Goal: Task Accomplishment & Management: Use online tool/utility

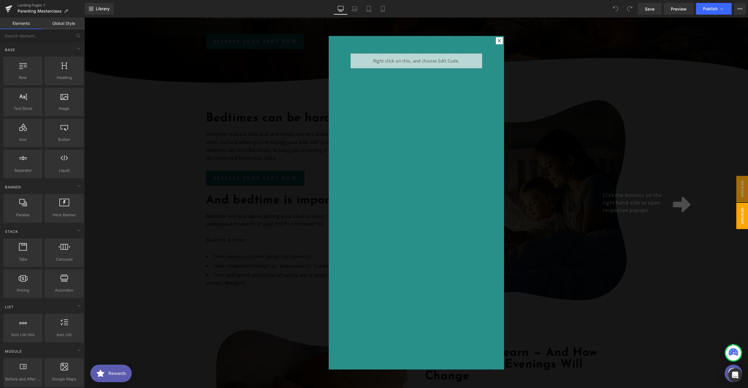
scroll to position [144, 0]
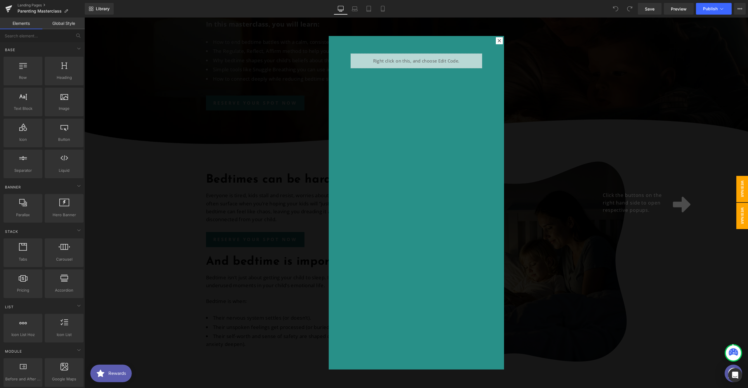
click at [737, 190] on span "Webinar Signup" at bounding box center [736, 189] width 23 height 26
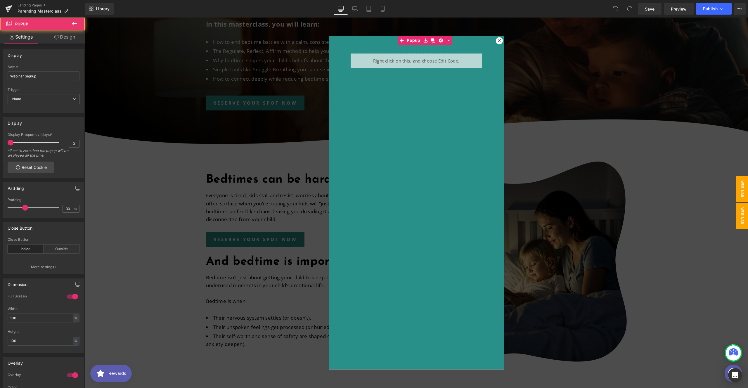
click at [737, 218] on span "Webinar Sign Ups" at bounding box center [736, 216] width 23 height 26
click at [673, 243] on div at bounding box center [416, 203] width 664 height 370
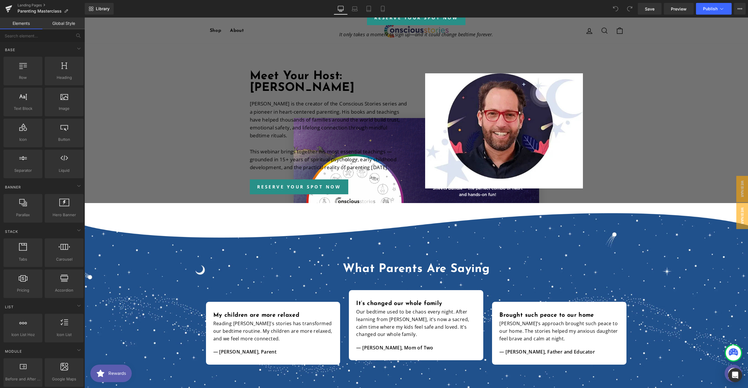
scroll to position [1000, 0]
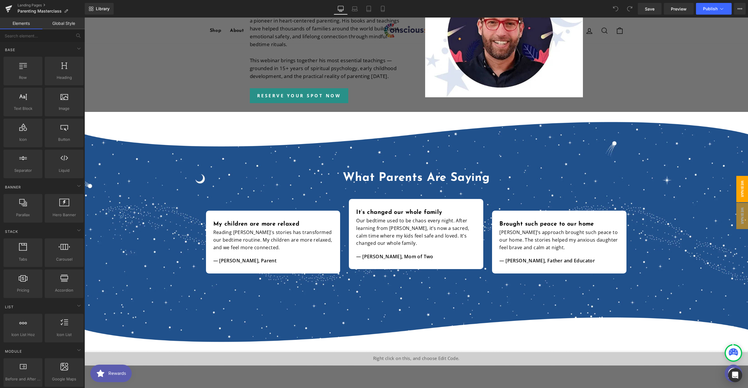
click at [736, 194] on span "Webinar Signup" at bounding box center [736, 189] width 23 height 26
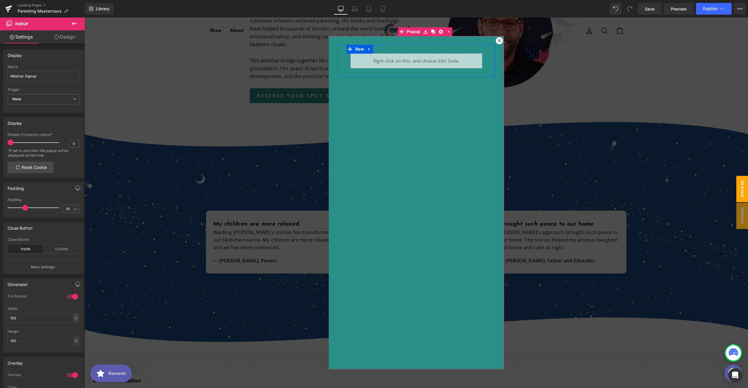
click at [419, 57] on div "Liquid" at bounding box center [416, 60] width 131 height 15
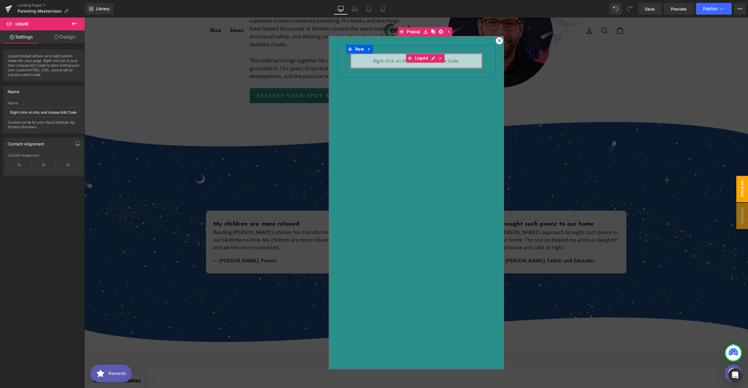
click at [432, 58] on div "Liquid" at bounding box center [416, 60] width 131 height 15
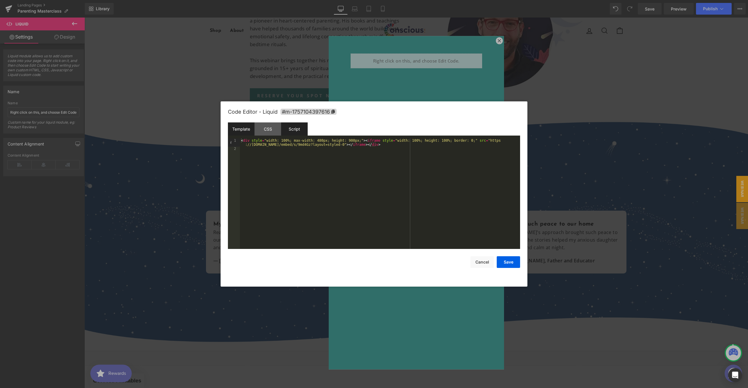
click at [294, 130] on div "Script" at bounding box center [294, 128] width 27 height 13
click at [242, 131] on div "Template" at bounding box center [241, 128] width 27 height 13
click at [292, 128] on div "Script" at bounding box center [294, 128] width 27 height 13
click at [245, 129] on div "Template" at bounding box center [241, 128] width 27 height 13
click at [243, 142] on div "< div style = "width: 100%; max-width: 480px; height: 900px;" > < iframe style …" at bounding box center [380, 199] width 280 height 123
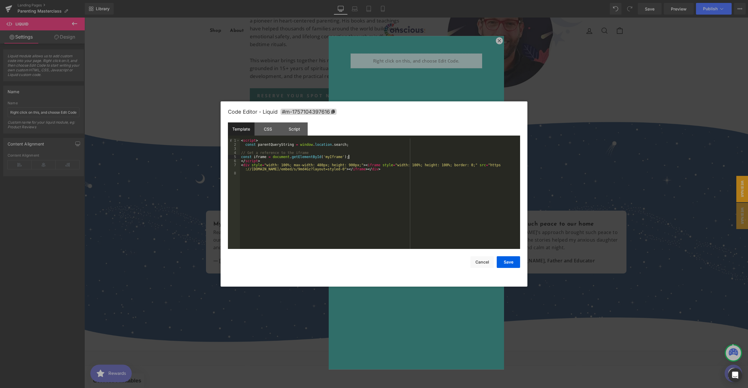
click at [242, 157] on div "< script > const parentQueryString = window . location . search ; // Get a refe…" at bounding box center [380, 197] width 280 height 119
click at [351, 145] on div "< script > const parentQueryString = window . location . search ; // Get a refe…" at bounding box center [380, 197] width 280 height 119
click at [259, 149] on div "< script > const parentQueryString = window . location . search ; const iframe …" at bounding box center [380, 197] width 280 height 119
click at [391, 151] on div "< script > const parentQueryString = window . location . search ; const replayI…" at bounding box center [380, 197] width 280 height 119
click at [381, 157] on div "< script > const parentQueryString = window . location . search ; const replayI…" at bounding box center [380, 197] width 280 height 119
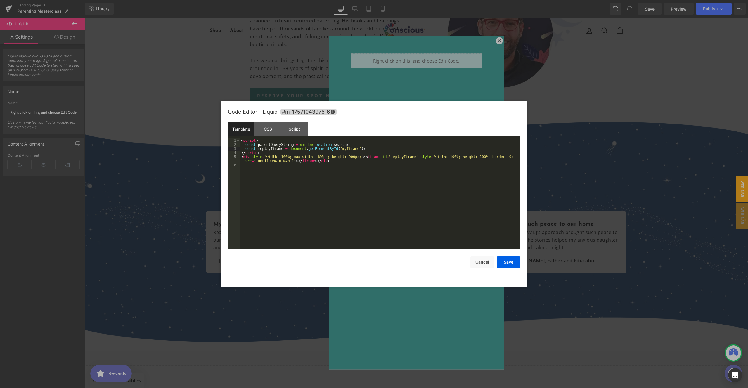
click at [271, 149] on div "< script > const parentQueryString = window . location . search ; const replayI…" at bounding box center [380, 197] width 280 height 119
click at [349, 149] on div "< script > const parentQueryString = window . location . search ; const replayI…" at bounding box center [380, 197] width 280 height 119
click at [400, 157] on div "< script > const parentQueryString = window . location . search ; const replayI…" at bounding box center [380, 197] width 280 height 119
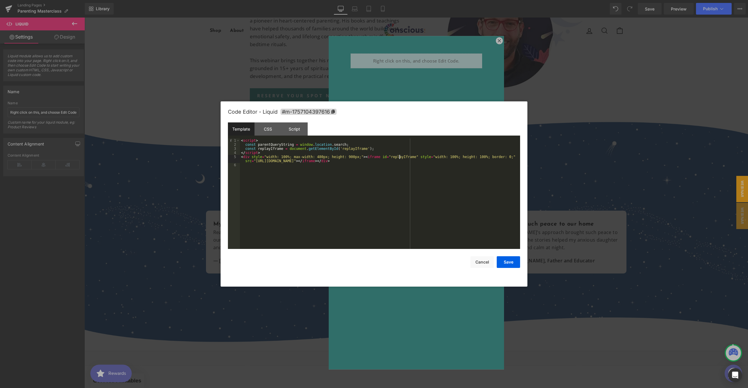
click at [400, 157] on div "< script > const parentQueryString = window . location . search ; const replayI…" at bounding box center [380, 197] width 280 height 119
click at [412, 163] on div "< script > const parentQueryString = window . location . search ; const replayI…" at bounding box center [380, 197] width 280 height 119
click at [403, 160] on div "< script > const parentQueryString = window . location . search ; const replayI…" at bounding box center [380, 197] width 280 height 119
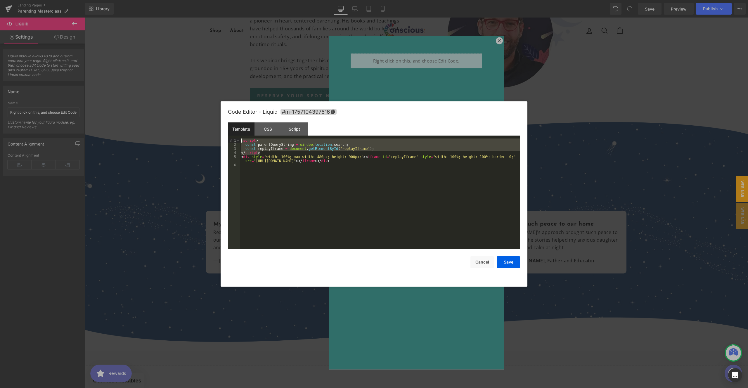
drag, startPoint x: 266, startPoint y: 153, endPoint x: 232, endPoint y: 141, distance: 36.0
click at [232, 141] on pre "1 2 3 4 5 6 < script > const parentQueryString = window . location . search ; c…" at bounding box center [374, 193] width 292 height 110
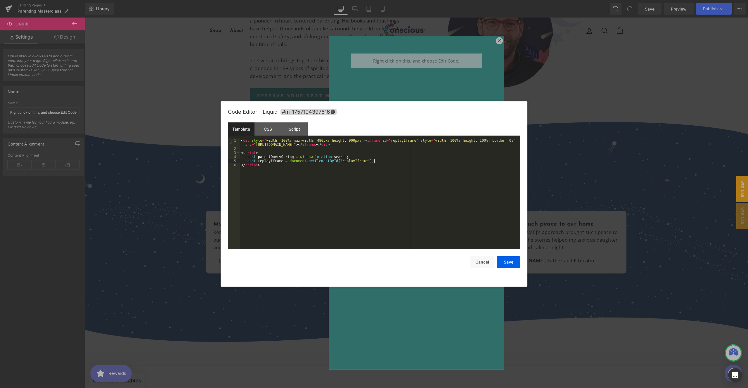
click at [380, 161] on div "< div style = "width: 100%; max-width: 480px; height: 900px;" > < iframe id = "…" at bounding box center [380, 199] width 280 height 123
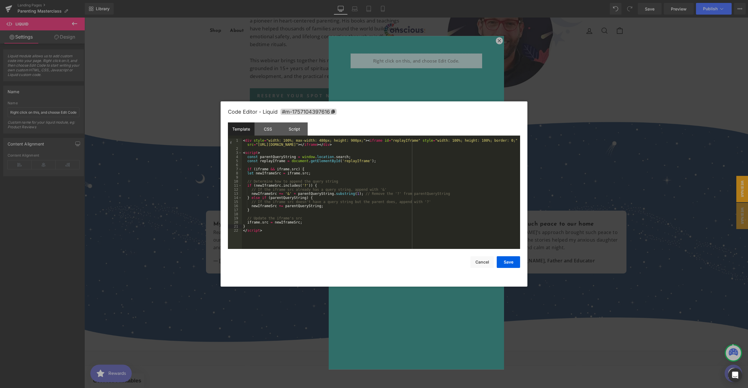
click at [267, 162] on div "< div style = "width: 100%; max-width: 480px; height: 900px;" > < iframe id = "…" at bounding box center [381, 199] width 278 height 123
click at [261, 169] on div "< div style = "width: 100%; max-width: 480px; height: 900px;" > < iframe id = "…" at bounding box center [381, 199] width 278 height 123
click at [294, 170] on div "< div style = "width: 100%; max-width: 480px; height: 900px;" > < iframe id = "…" at bounding box center [381, 199] width 278 height 123
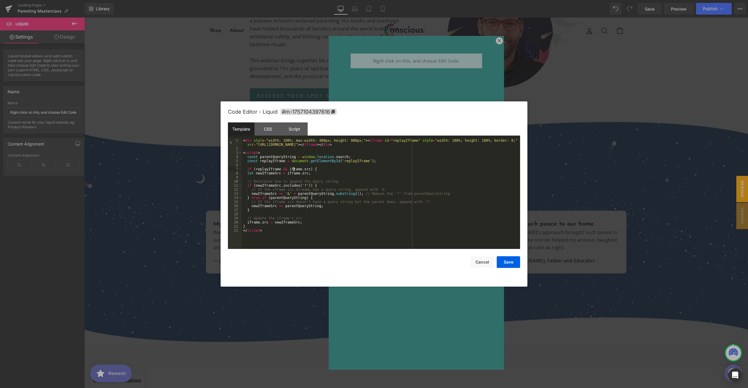
click at [294, 170] on div "< div style = "width: 100%; max-width: 480px; height: 900px;" > < iframe id = "…" at bounding box center [381, 199] width 278 height 123
drag, startPoint x: 343, startPoint y: 181, endPoint x: 240, endPoint y: 182, distance: 103.4
click at [240, 182] on pre "1 2 3 4 5 6 7 8 9 10 11 12 13 14 15 16 17 18 19 20 21 22 < div style = "width: …" at bounding box center [374, 193] width 292 height 110
drag, startPoint x: 252, startPoint y: 183, endPoint x: 399, endPoint y: 181, distance: 147.3
click at [399, 181] on div "< div style = "width: 100%; max-width: 480px; height: 900px;" > < iframe id = "…" at bounding box center [381, 199] width 278 height 123
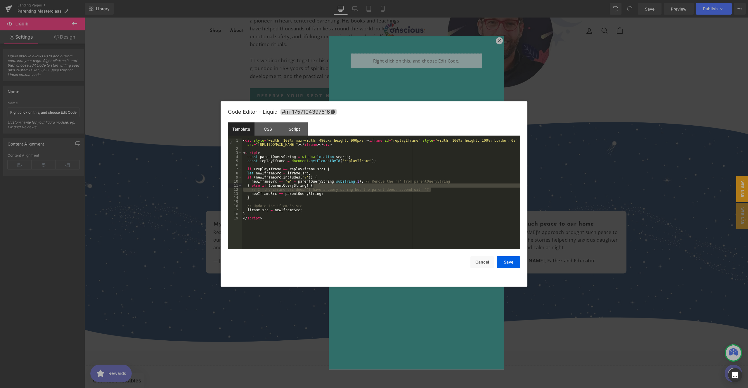
drag, startPoint x: 439, startPoint y: 190, endPoint x: 356, endPoint y: 186, distance: 82.8
click at [356, 186] on div "< div style = "width: 100%; max-width: 480px; height: 900px;" > < iframe id = "…" at bounding box center [381, 199] width 278 height 123
drag, startPoint x: 363, startPoint y: 182, endPoint x: 461, endPoint y: 181, distance: 97.9
click at [461, 181] on div "< div style = "width: 100%; max-width: 480px; height: 900px;" > < iframe id = "…" at bounding box center [381, 199] width 278 height 123
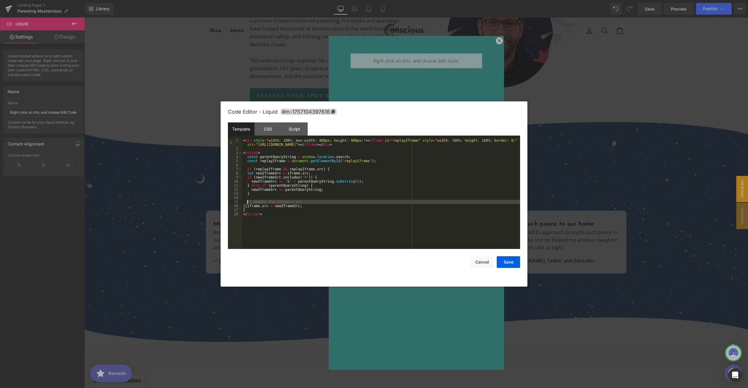
drag, startPoint x: 247, startPoint y: 207, endPoint x: 248, endPoint y: 203, distance: 3.5
click at [248, 203] on div "< div style = "width: 100%; max-width: 480px; height: 900px;" > < iframe id = "…" at bounding box center [381, 199] width 278 height 123
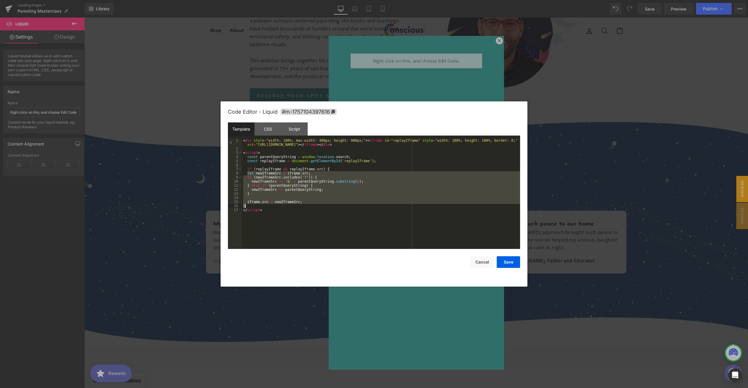
drag, startPoint x: 248, startPoint y: 174, endPoint x: 252, endPoint y: 205, distance: 31.6
click at [252, 205] on div "< div style = "width: 100%; max-width: 480px; height: 900px;" > < iframe id = "…" at bounding box center [381, 199] width 278 height 123
click at [305, 190] on div "< div style = "width: 100%; max-width: 480px; height: 900px;" > < iframe id = "…" at bounding box center [381, 199] width 278 height 123
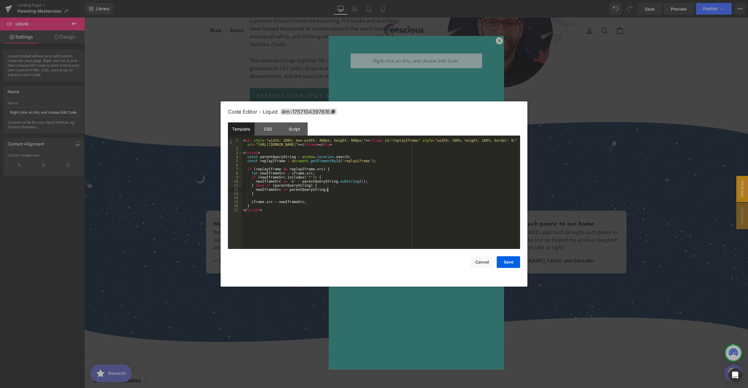
click at [353, 188] on div "< div style = "width: 100%; max-width: 480px; height: 900px;" > < iframe id = "…" at bounding box center [381, 199] width 278 height 123
click at [252, 178] on div "< div style = "width: 100%; max-width: 480px; height: 900px;" > < iframe id = "…" at bounding box center [381, 199] width 278 height 123
click at [271, 171] on div "< div style = "width: 100%; max-width: 480px; height: 900px;" > < iframe id = "…" at bounding box center [381, 199] width 278 height 123
click at [298, 174] on div "< div style = "width: 100%; max-width: 480px; height: 900px;" > < iframe id = "…" at bounding box center [381, 199] width 278 height 123
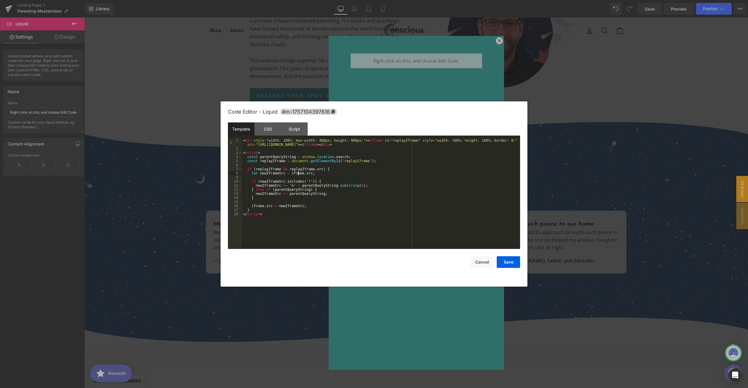
click at [298, 174] on div "< div style = "width: 100%; max-width: 480px; height: 900px;" > < iframe id = "…" at bounding box center [381, 199] width 278 height 123
click at [256, 206] on div "< div style = "width: 100%; max-width: 480px; height: 900px;" > < iframe id = "…" at bounding box center [381, 199] width 278 height 123
click at [266, 174] on div "< div style = "width: 100%; max-width: 480px; height: 900px;" > < iframe id = "…" at bounding box center [381, 199] width 278 height 123
click at [279, 174] on div "< div style = "width: 100%; max-width: 480px; height: 900px;" > < iframe id = "…" at bounding box center [381, 199] width 278 height 123
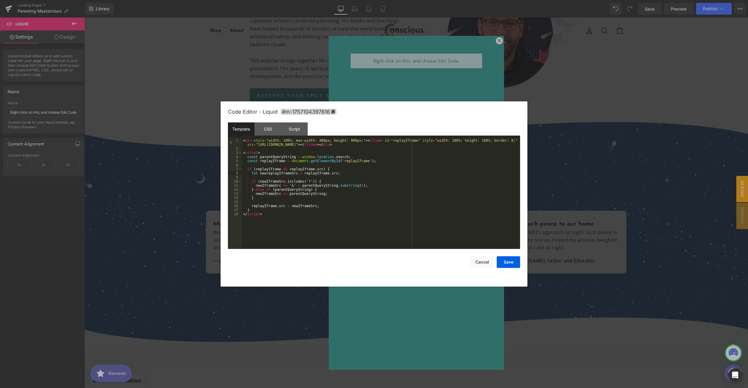
click at [268, 173] on div "< div style = "width: 100%; max-width: 480px; height: 900px;" > < iframe id = "…" at bounding box center [381, 199] width 278 height 123
click at [278, 174] on div "< div style = "width: 100%; max-width: 480px; height: 900px;" > < iframe id = "…" at bounding box center [381, 199] width 278 height 123
click at [269, 181] on div "< div style = "width: 100%; max-width: 480px; height: 900px;" > < iframe id = "…" at bounding box center [381, 199] width 278 height 123
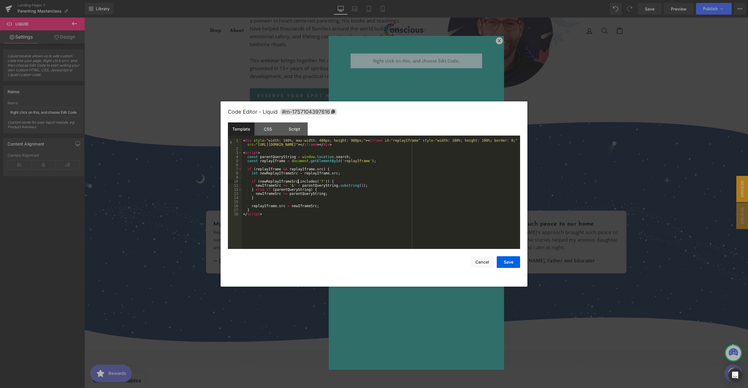
click at [268, 186] on div "< div style = "width: 100%; max-width: 480px; height: 900px;" > < iframe id = "…" at bounding box center [381, 199] width 278 height 123
click at [266, 193] on div "< div style = "width: 100%; max-width: 480px; height: 900px;" > < iframe id = "…" at bounding box center [381, 199] width 278 height 123
click at [302, 207] on div "< div style = "width: 100%; max-width: 480px; height: 900px;" > < iframe id = "…" at bounding box center [381, 199] width 278 height 123
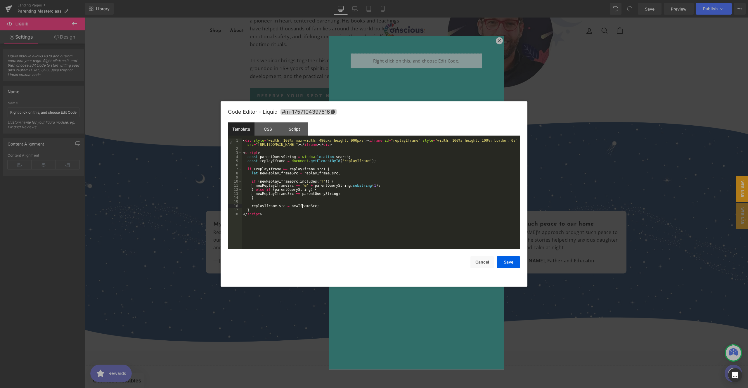
click at [302, 207] on div "< div style = "width: 100%; max-width: 480px; height: 900px;" > < iframe id = "…" at bounding box center [381, 199] width 278 height 123
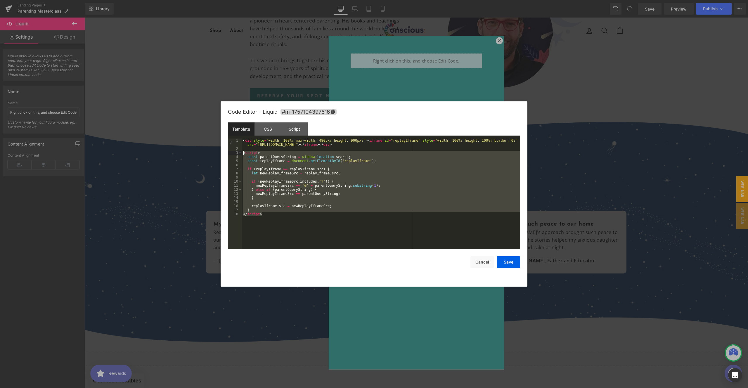
drag, startPoint x: 266, startPoint y: 215, endPoint x: 222, endPoint y: 153, distance: 75.2
click at [222, 153] on div "Code Editor - Liquid #m-1757104397616 Template CSS Script Data 1 2 3 4 5 6 7 8 …" at bounding box center [374, 193] width 307 height 185
click at [508, 262] on button "Save" at bounding box center [508, 262] width 23 height 12
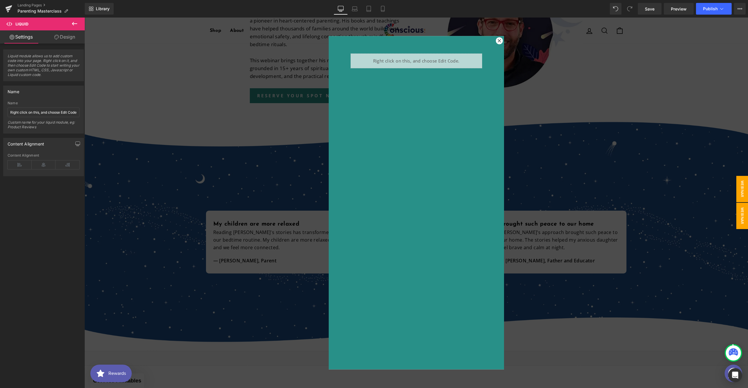
click at [738, 219] on span "Webinar Sign Ups" at bounding box center [736, 216] width 23 height 26
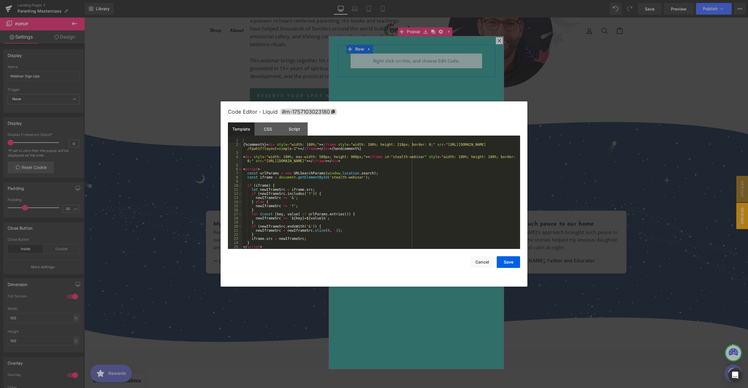
drag, startPoint x: 431, startPoint y: 59, endPoint x: 515, endPoint y: 77, distance: 86.1
click at [431, 59] on div "Liquid" at bounding box center [416, 60] width 131 height 15
click at [596, 216] on div at bounding box center [374, 194] width 748 height 388
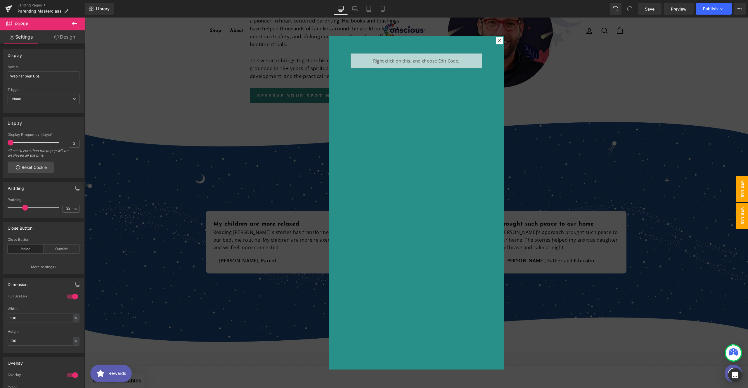
click at [737, 194] on span "Webinar Signup" at bounding box center [736, 189] width 23 height 26
click at [432, 60] on div "Liquid" at bounding box center [416, 60] width 131 height 15
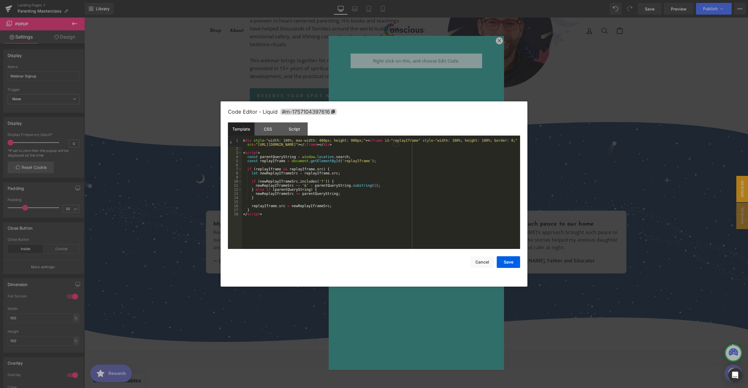
click at [714, 219] on div at bounding box center [374, 194] width 748 height 388
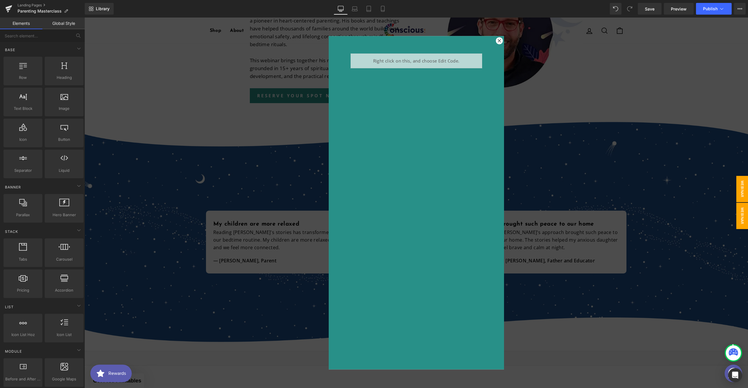
click at [736, 215] on span "Webinar Sign Ups" at bounding box center [736, 216] width 23 height 26
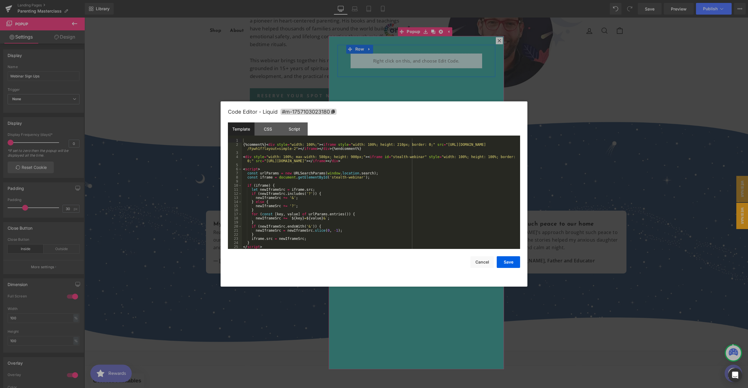
click at [431, 59] on div "Liquid" at bounding box center [416, 60] width 131 height 15
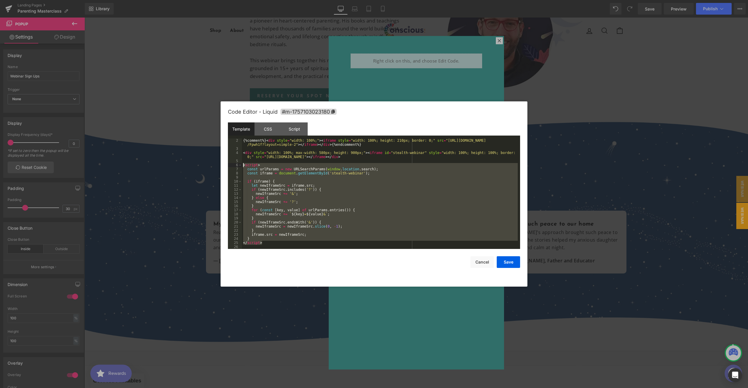
drag, startPoint x: 269, startPoint y: 243, endPoint x: 242, endPoint y: 166, distance: 81.3
click at [242, 166] on div "{%comment%} < div style = "width: 100%;" > < iframe style = "width: 100%; heigh…" at bounding box center [380, 199] width 276 height 123
click at [483, 261] on button "Cancel" at bounding box center [481, 262] width 23 height 12
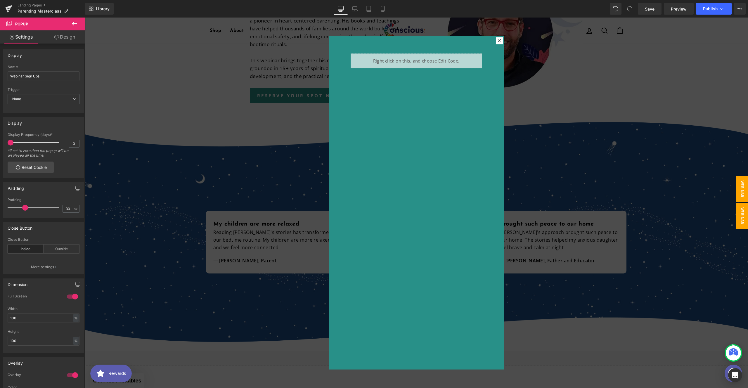
click at [733, 193] on span "Webinar Signup" at bounding box center [736, 189] width 23 height 26
click at [430, 59] on div "Liquid" at bounding box center [416, 60] width 131 height 15
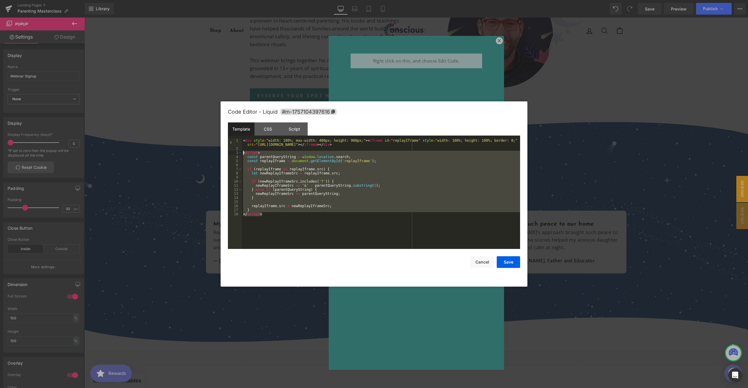
drag, startPoint x: 269, startPoint y: 214, endPoint x: 227, endPoint y: 153, distance: 73.8
click at [227, 153] on div "Code Editor - Liquid #m-1757104397616 Template CSS Script Data 1 2 3 4 5 6 7 8 …" at bounding box center [374, 193] width 307 height 185
paste textarea
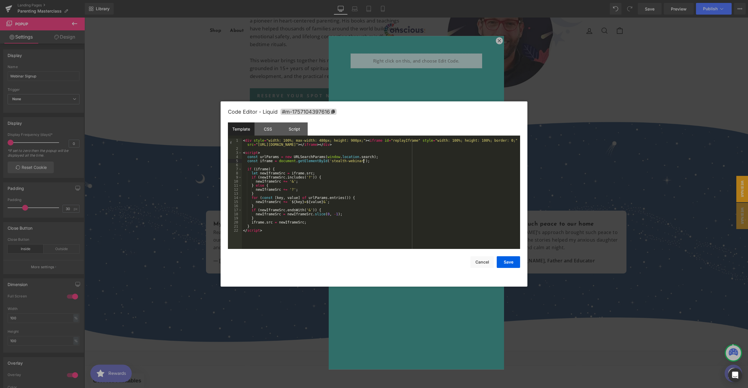
click at [363, 161] on div "< div style = "width: 100%; max-width: 480px; height: 900px;" > < iframe id = "…" at bounding box center [381, 199] width 278 height 123
click at [332, 161] on div "< div style = "width: 100%; max-width: 480px; height: 900px;" > < iframe id = "…" at bounding box center [381, 199] width 278 height 123
click at [406, 141] on div "< div style = "width: 100%; max-width: 480px; height: 900px;" > < iframe id = "…" at bounding box center [381, 199] width 278 height 123
click at [260, 162] on div "< div style = "width: 100%; max-width: 480px; height: 900px;" > < iframe id = "…" at bounding box center [381, 199] width 278 height 123
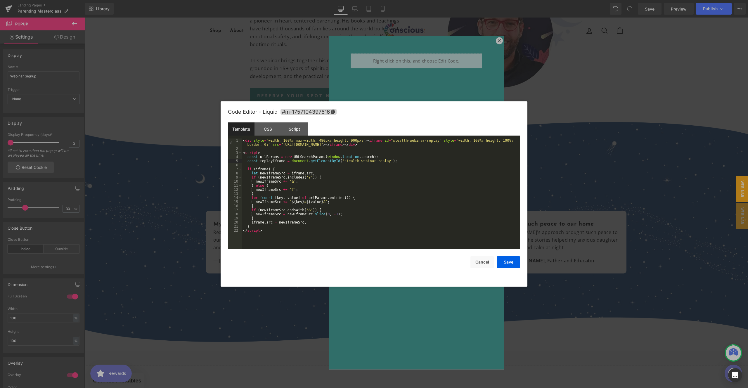
click at [270, 161] on div "< div style = "width: 100%; max-width: 480px; height: 900px;" > < iframe id = "…" at bounding box center [381, 199] width 278 height 123
click at [270, 162] on div "< div style = "width: 100%; max-width: 480px; height: 900px;" > < iframe id = "…" at bounding box center [381, 199] width 278 height 123
click at [261, 169] on div "< div style = "width: 100%; max-width: 480px; height: 900px;" > < iframe id = "…" at bounding box center [381, 199] width 278 height 123
click at [296, 174] on div "< div style = "width: 100%; max-width: 480px; height: 900px;" > < iframe id = "…" at bounding box center [381, 199] width 278 height 123
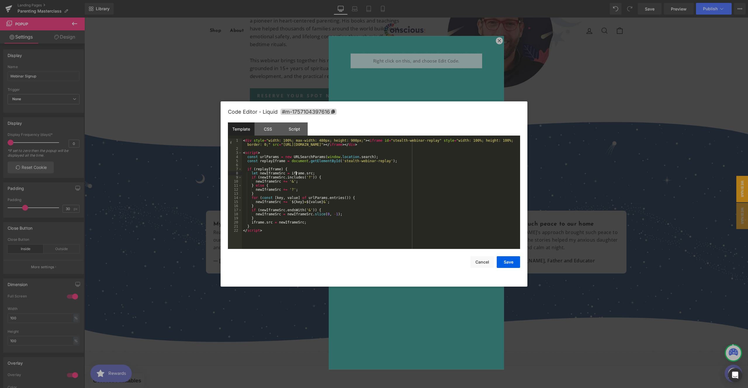
click at [296, 174] on div "< div style = "width: 100%; max-width: 480px; height: 900px;" > < iframe id = "…" at bounding box center [381, 199] width 278 height 123
click at [260, 223] on div "< div style = "width: 100%; max-width: 480px; height: 900px;" > < iframe id = "…" at bounding box center [381, 199] width 278 height 123
paste textarea
click at [267, 174] on div "< div style = "width: 100%; max-width: 480px; height: 900px;" > < iframe id = "…" at bounding box center [381, 199] width 278 height 123
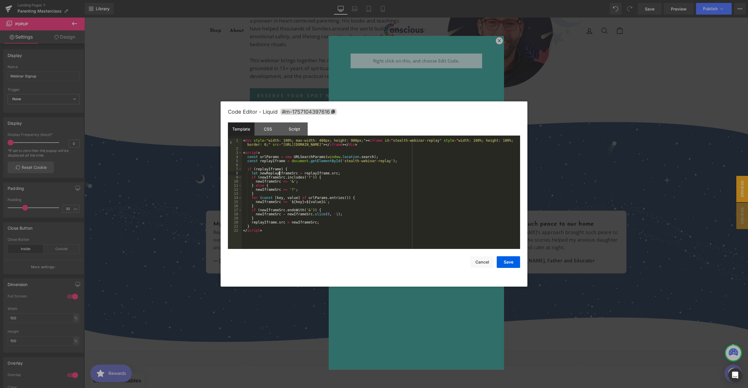
click at [276, 173] on div "< div style = "width: 100%; max-width: 480px; height: 900px;" > < iframe id = "…" at bounding box center [381, 199] width 278 height 123
click at [300, 181] on div "< div style = "width: 100%; max-width: 480px; height: 900px;" > < iframe id = "…" at bounding box center [381, 199] width 278 height 123
click at [282, 174] on div "< div style = "width: 100%; max-width: 480px; height: 900px;" > < iframe id = "…" at bounding box center [381, 199] width 278 height 123
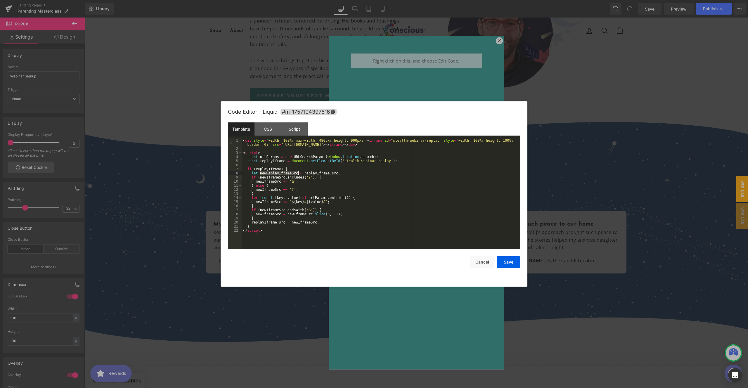
click at [267, 182] on div "< div style = "width: 100%; max-width: 480px; height: 900px;" > < iframe id = "…" at bounding box center [381, 199] width 278 height 123
click at [270, 178] on div "< div style = "width: 100%; max-width: 480px; height: 900px;" > < iframe id = "…" at bounding box center [381, 199] width 278 height 123
click at [265, 189] on div "< div style = "width: 100%; max-width: 480px; height: 900px;" > < iframe id = "…" at bounding box center [381, 199] width 278 height 123
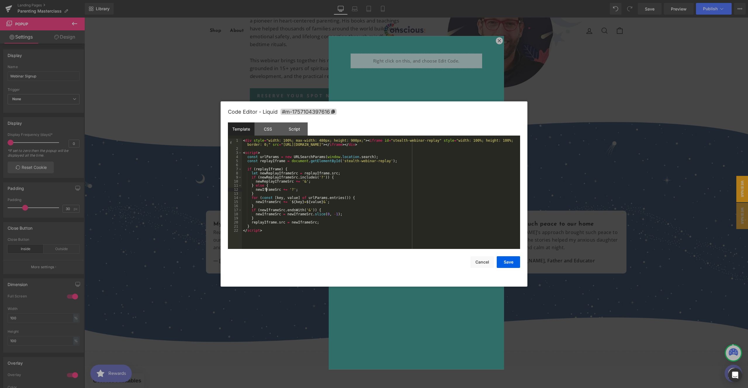
click at [265, 189] on div "< div style = "width: 100%; max-width: 480px; height: 900px;" > < iframe id = "…" at bounding box center [381, 199] width 278 height 123
click at [269, 202] on div "< div style = "width: 100%; max-width: 480px; height: 900px;" > < iframe id = "…" at bounding box center [381, 199] width 278 height 123
click at [270, 210] on div "< div style = "width: 100%; max-width: 480px; height: 900px;" > < iframe id = "…" at bounding box center [381, 199] width 278 height 123
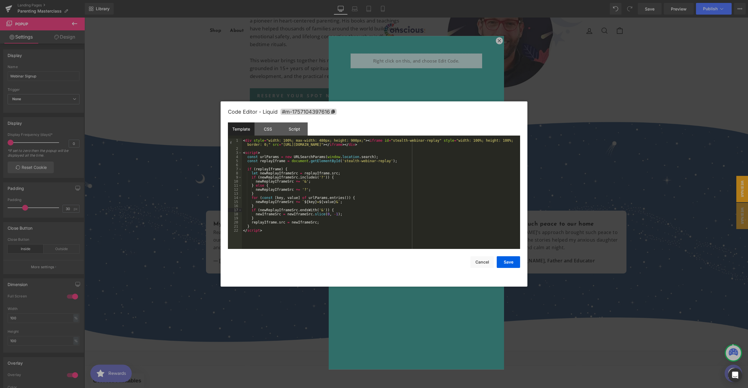
click at [269, 215] on div "< div style = "width: 100%; max-width: 480px; height: 900px;" > < iframe id = "…" at bounding box center [381, 199] width 278 height 123
click at [308, 214] on div "< div style = "width: 100%; max-width: 480px; height: 900px;" > < iframe id = "…" at bounding box center [381, 199] width 278 height 123
click at [302, 223] on div "< div style = "width: 100%; max-width: 480px; height: 900px;" > < iframe id = "…" at bounding box center [381, 199] width 278 height 123
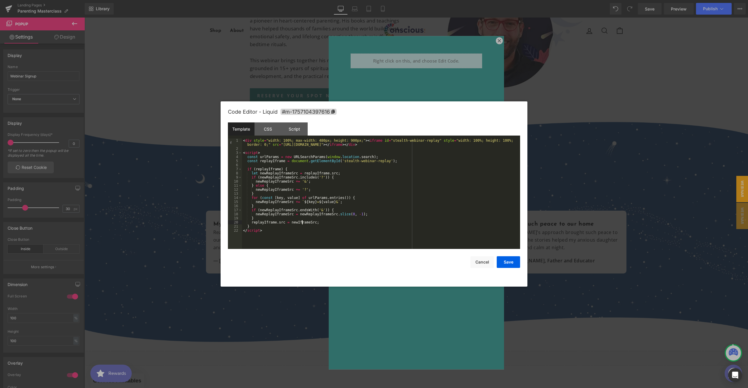
click at [302, 223] on div "< div style = "width: 100%; max-width: 480px; height: 900px;" > < iframe id = "…" at bounding box center [381, 199] width 278 height 123
click at [351, 223] on div "< div style = "width: 100%; max-width: 480px; height: 900px;" > < iframe id = "…" at bounding box center [381, 199] width 278 height 123
click at [511, 263] on button "Save" at bounding box center [508, 262] width 23 height 12
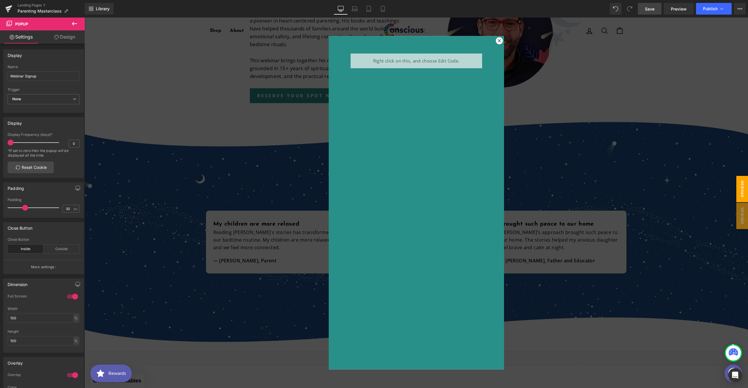
click at [653, 9] on span "Save" at bounding box center [650, 9] width 10 height 6
click at [678, 11] on span "Preview" at bounding box center [679, 9] width 16 height 6
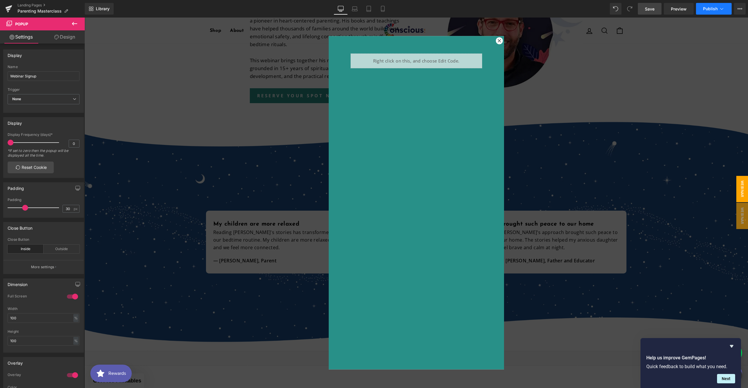
click at [702, 11] on button "Publish" at bounding box center [714, 9] width 36 height 12
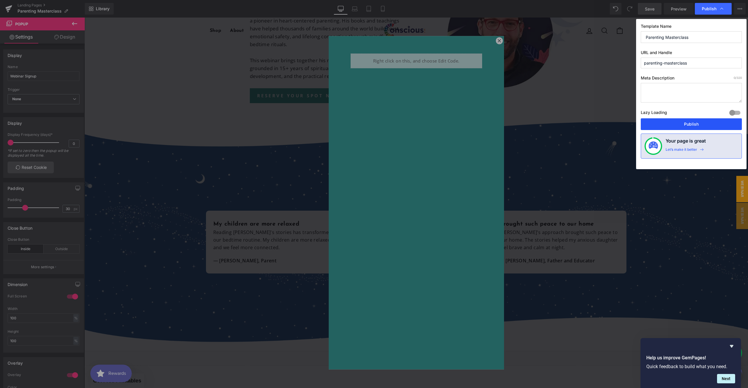
click at [695, 124] on button "Publish" at bounding box center [691, 124] width 101 height 12
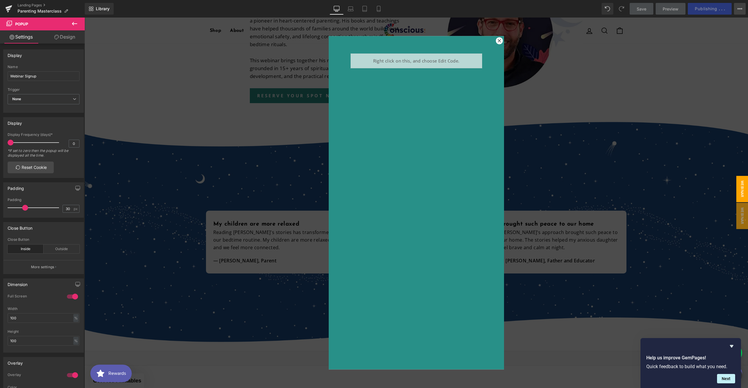
click at [742, 9] on icon at bounding box center [741, 8] width 1 height 1
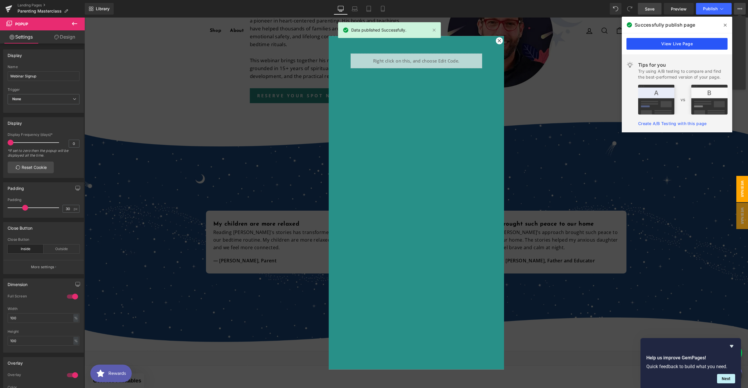
click at [691, 47] on link "View Live Page" at bounding box center [676, 44] width 101 height 12
